Goal: Book appointment/travel/reservation

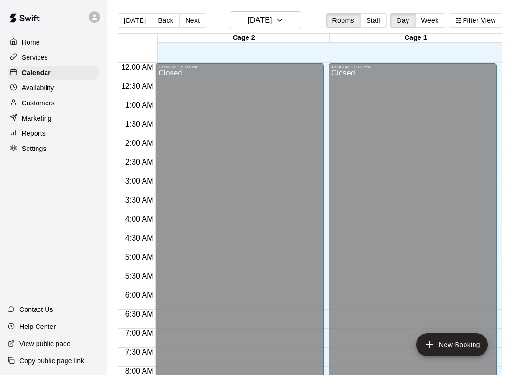
scroll to position [537, 0]
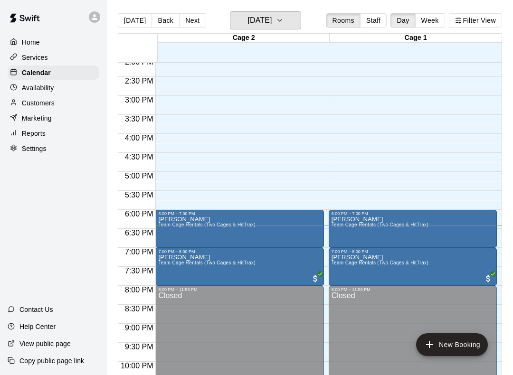
click at [272, 17] on h6 "[DATE]" at bounding box center [259, 20] width 24 height 13
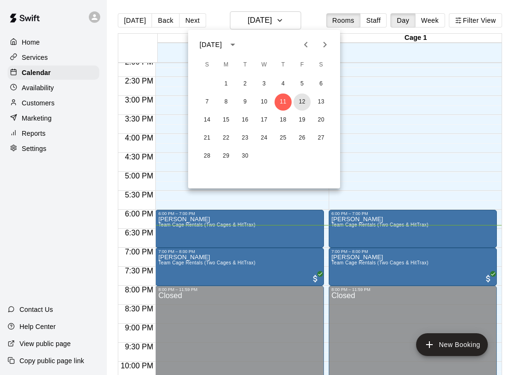
click at [305, 99] on button "12" at bounding box center [301, 102] width 17 height 17
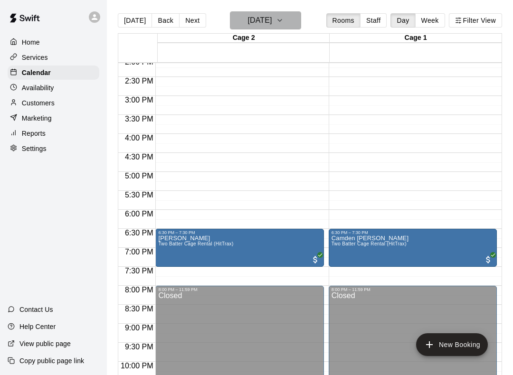
click at [295, 17] on button "[DATE]" at bounding box center [265, 20] width 71 height 18
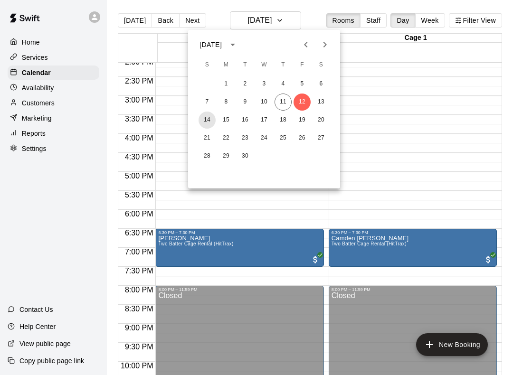
click at [204, 113] on button "14" at bounding box center [206, 120] width 17 height 17
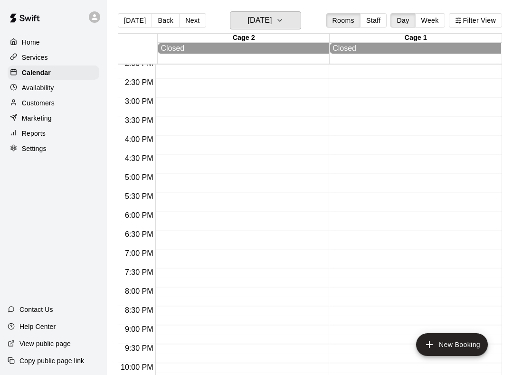
click at [272, 14] on h6 "[DATE]" at bounding box center [259, 20] width 24 height 13
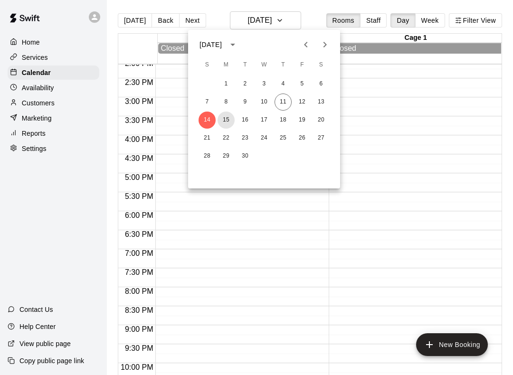
click at [222, 118] on button "15" at bounding box center [225, 120] width 17 height 17
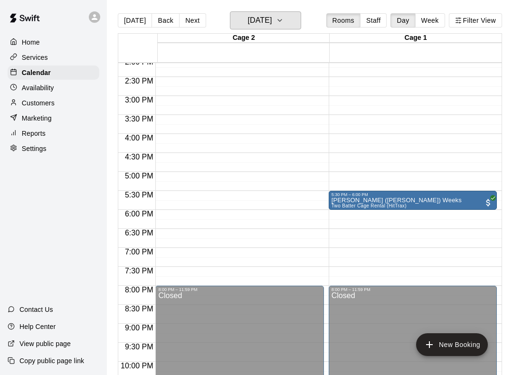
click at [297, 16] on button "[DATE]" at bounding box center [265, 20] width 71 height 18
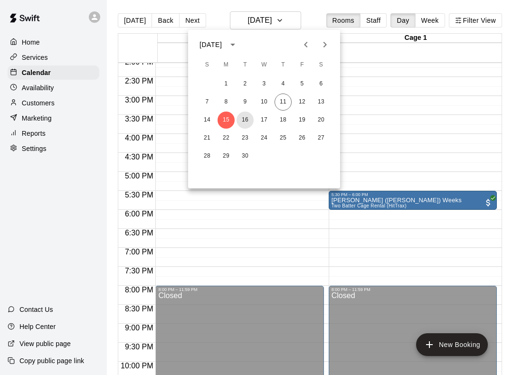
click at [242, 120] on button "16" at bounding box center [244, 120] width 17 height 17
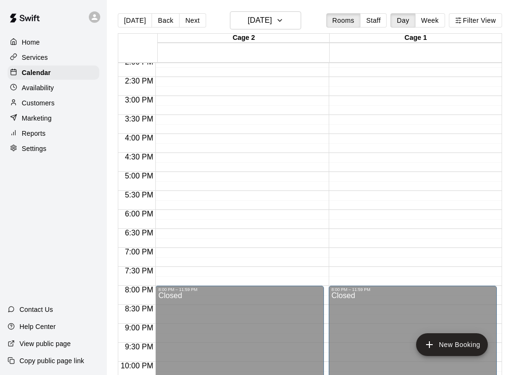
click at [311, 14] on div "[DATE] Back [DATE][DATE] Rooms Staff Day Week Filter View" at bounding box center [310, 22] width 384 height 22
click at [272, 21] on h6 "[DATE]" at bounding box center [259, 20] width 24 height 13
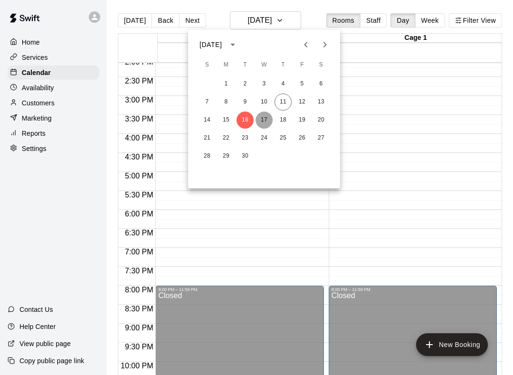
click at [258, 115] on button "17" at bounding box center [263, 120] width 17 height 17
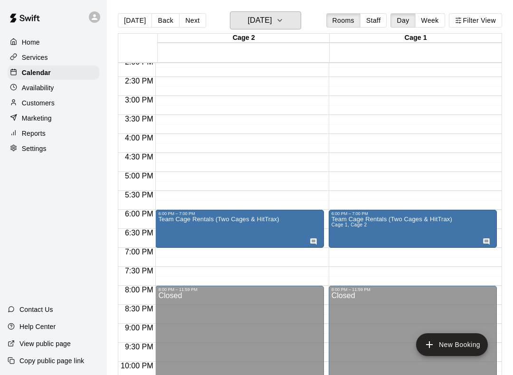
click at [301, 16] on button "[DATE]" at bounding box center [265, 20] width 71 height 18
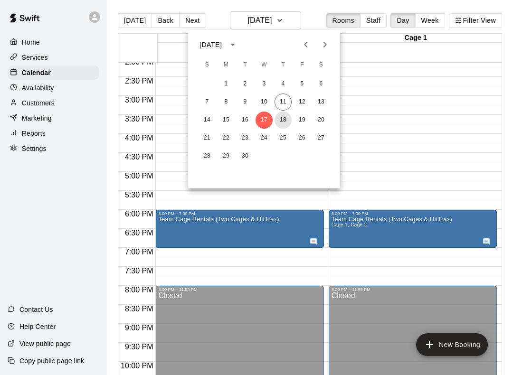
click at [283, 112] on button "18" at bounding box center [282, 120] width 17 height 17
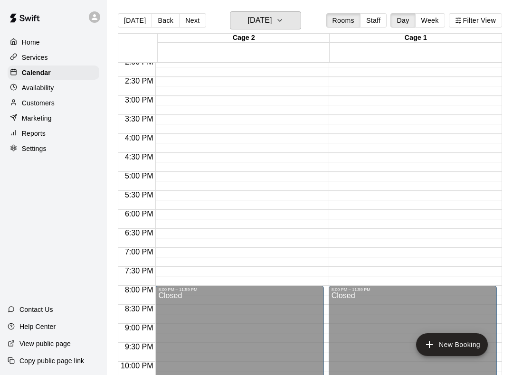
click at [283, 20] on icon "button" at bounding box center [280, 20] width 8 height 11
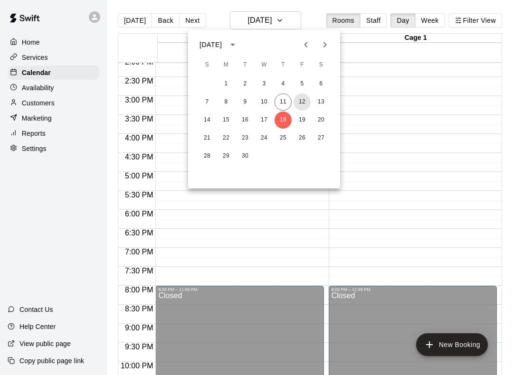
click at [304, 109] on button "12" at bounding box center [301, 102] width 17 height 17
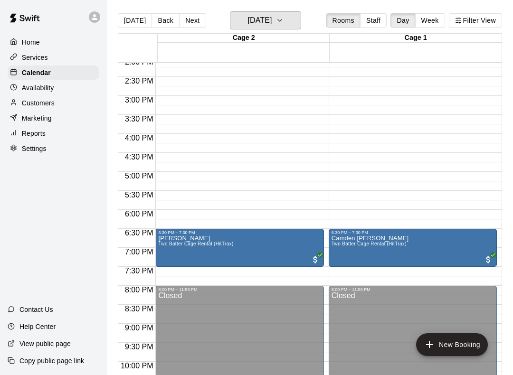
click at [295, 23] on button "[DATE]" at bounding box center [265, 20] width 71 height 18
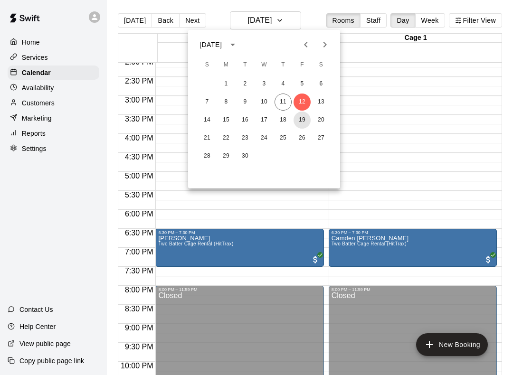
click at [305, 115] on button "19" at bounding box center [301, 120] width 17 height 17
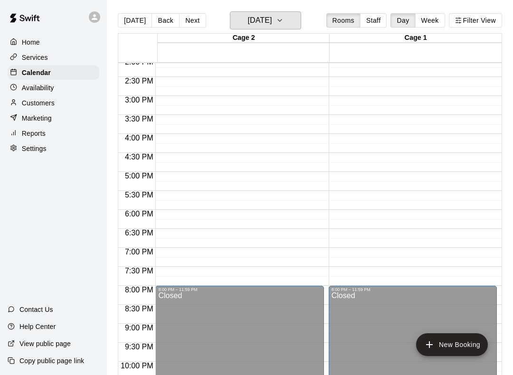
click at [272, 24] on h6 "[DATE]" at bounding box center [259, 20] width 24 height 13
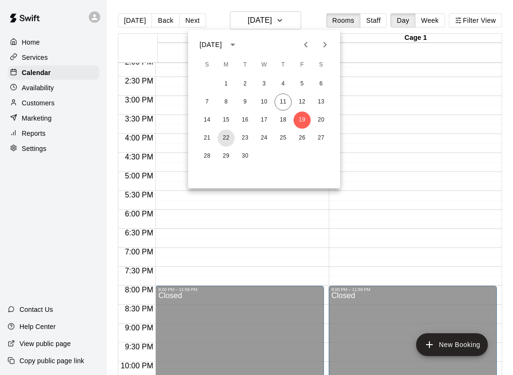
click at [228, 132] on button "22" at bounding box center [225, 138] width 17 height 17
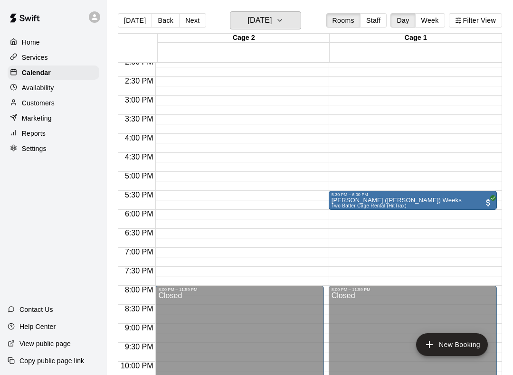
click at [283, 20] on icon "button" at bounding box center [280, 20] width 8 height 11
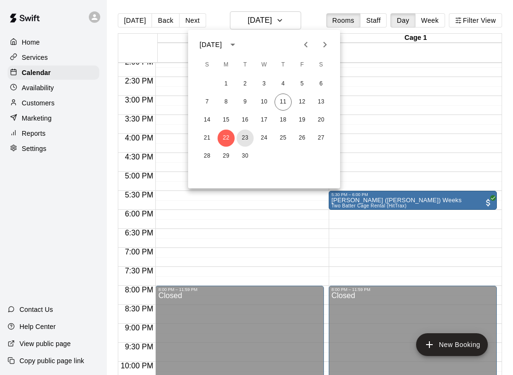
click at [247, 132] on button "23" at bounding box center [244, 138] width 17 height 17
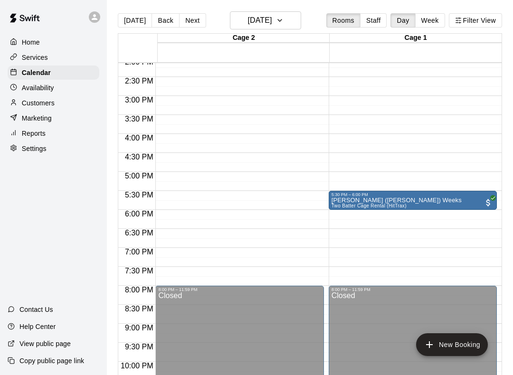
click at [311, 21] on div "[DATE] Back [DATE][DATE] Rooms Staff Day Week Filter View" at bounding box center [310, 22] width 384 height 22
click at [301, 15] on button "[DATE]" at bounding box center [265, 20] width 71 height 18
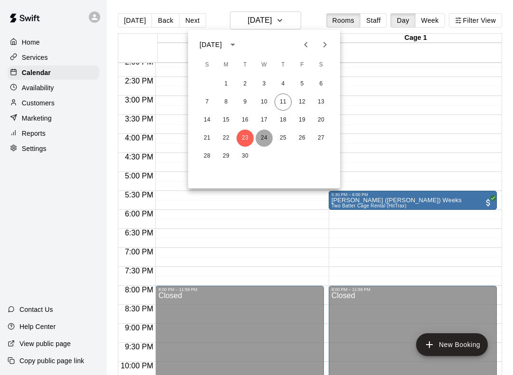
click at [261, 136] on button "24" at bounding box center [263, 138] width 17 height 17
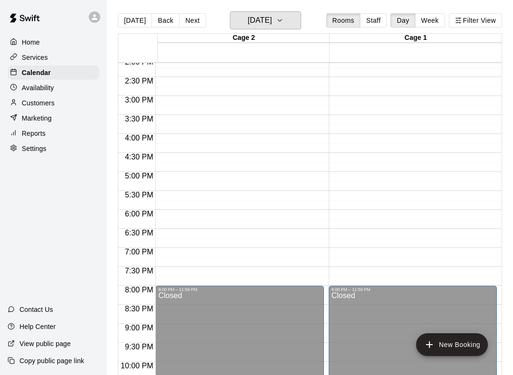
click at [283, 17] on icon "button" at bounding box center [280, 20] width 8 height 11
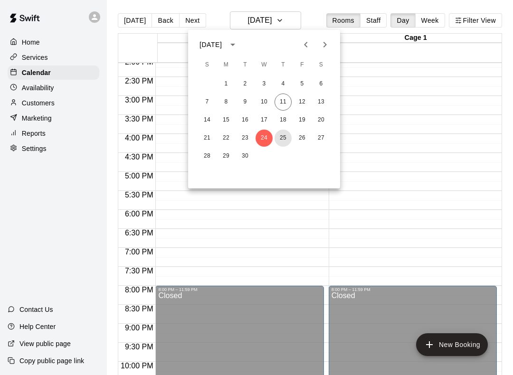
click at [286, 132] on button "25" at bounding box center [282, 138] width 17 height 17
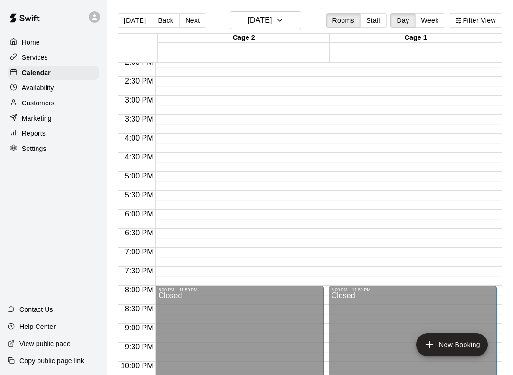
click at [309, 18] on div "[DATE] Back [DATE][DATE] Rooms Staff Day Week Filter View" at bounding box center [310, 22] width 384 height 22
click at [283, 21] on icon "button" at bounding box center [280, 20] width 8 height 11
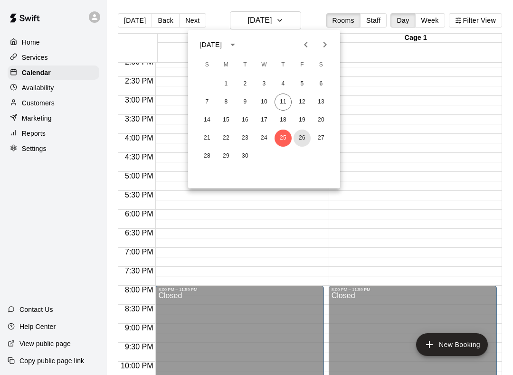
click at [306, 140] on button "26" at bounding box center [301, 138] width 17 height 17
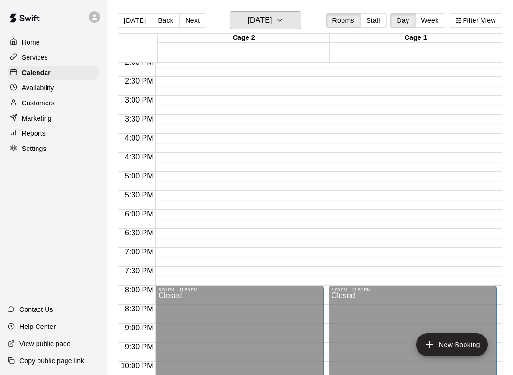
click at [283, 18] on icon "button" at bounding box center [280, 20] width 8 height 11
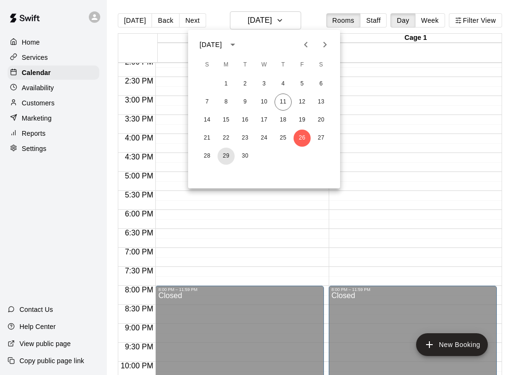
click at [222, 162] on button "29" at bounding box center [225, 156] width 17 height 17
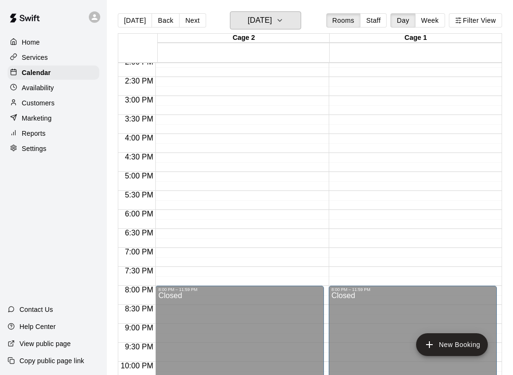
click at [272, 15] on h6 "[DATE]" at bounding box center [259, 20] width 24 height 13
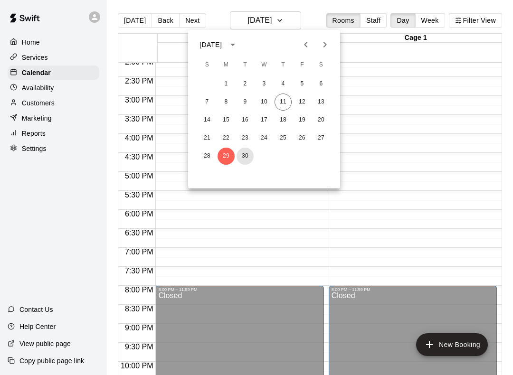
click at [239, 160] on button "30" at bounding box center [244, 156] width 17 height 17
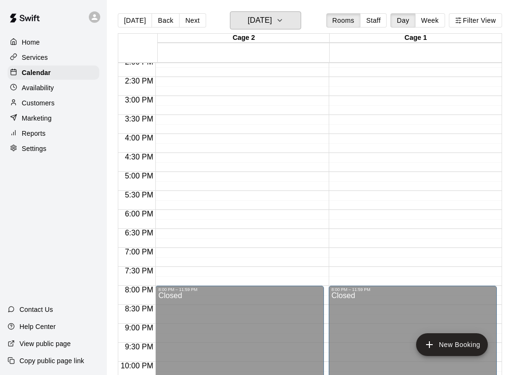
click at [283, 19] on icon "button" at bounding box center [280, 20] width 8 height 11
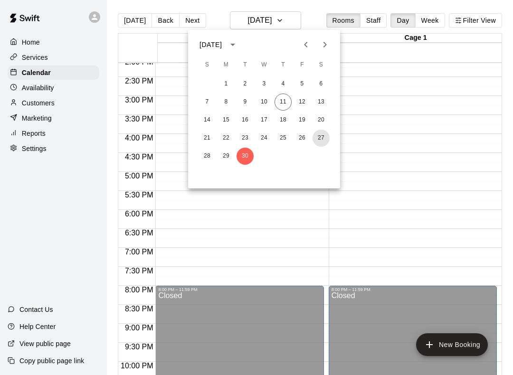
click at [323, 137] on button "27" at bounding box center [320, 138] width 17 height 17
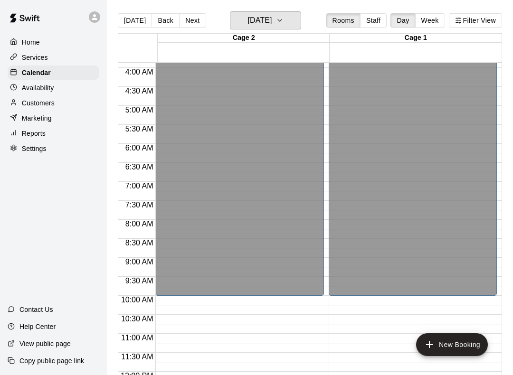
scroll to position [149, 0]
